Goal: Task Accomplishment & Management: Manage account settings

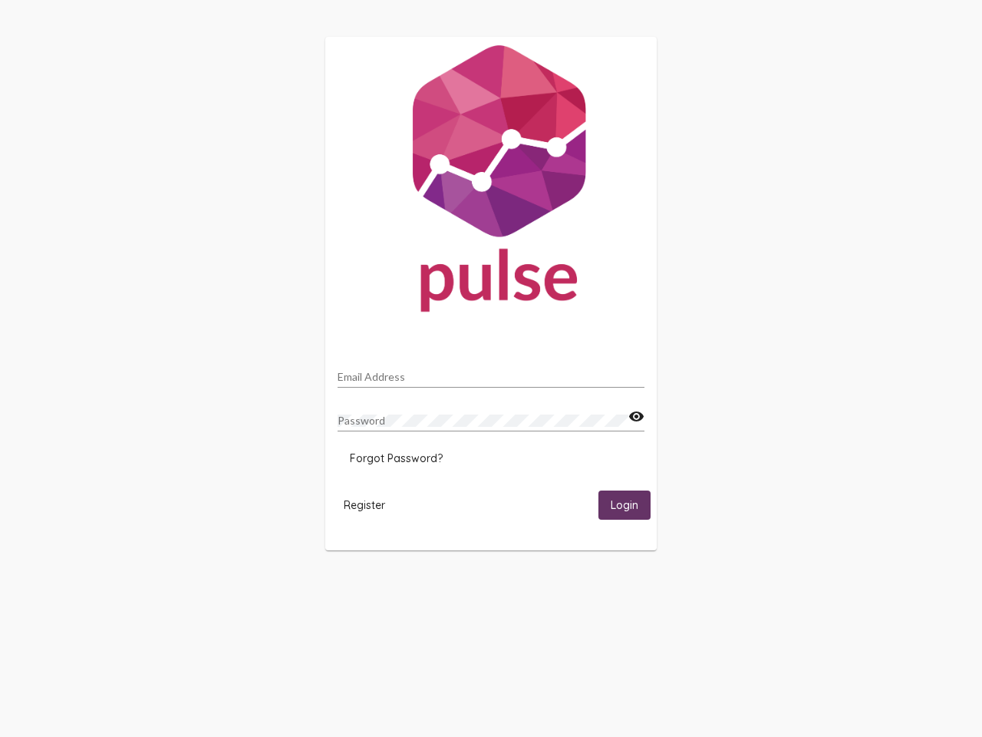
click at [491, 372] on input "Email Address" at bounding box center [491, 377] width 307 height 12
click at [636, 417] on mat-icon "visibility" at bounding box center [636, 416] width 16 height 18
click at [396, 458] on span "Forgot Password?" at bounding box center [396, 458] width 93 height 14
